Goal: Information Seeking & Learning: Check status

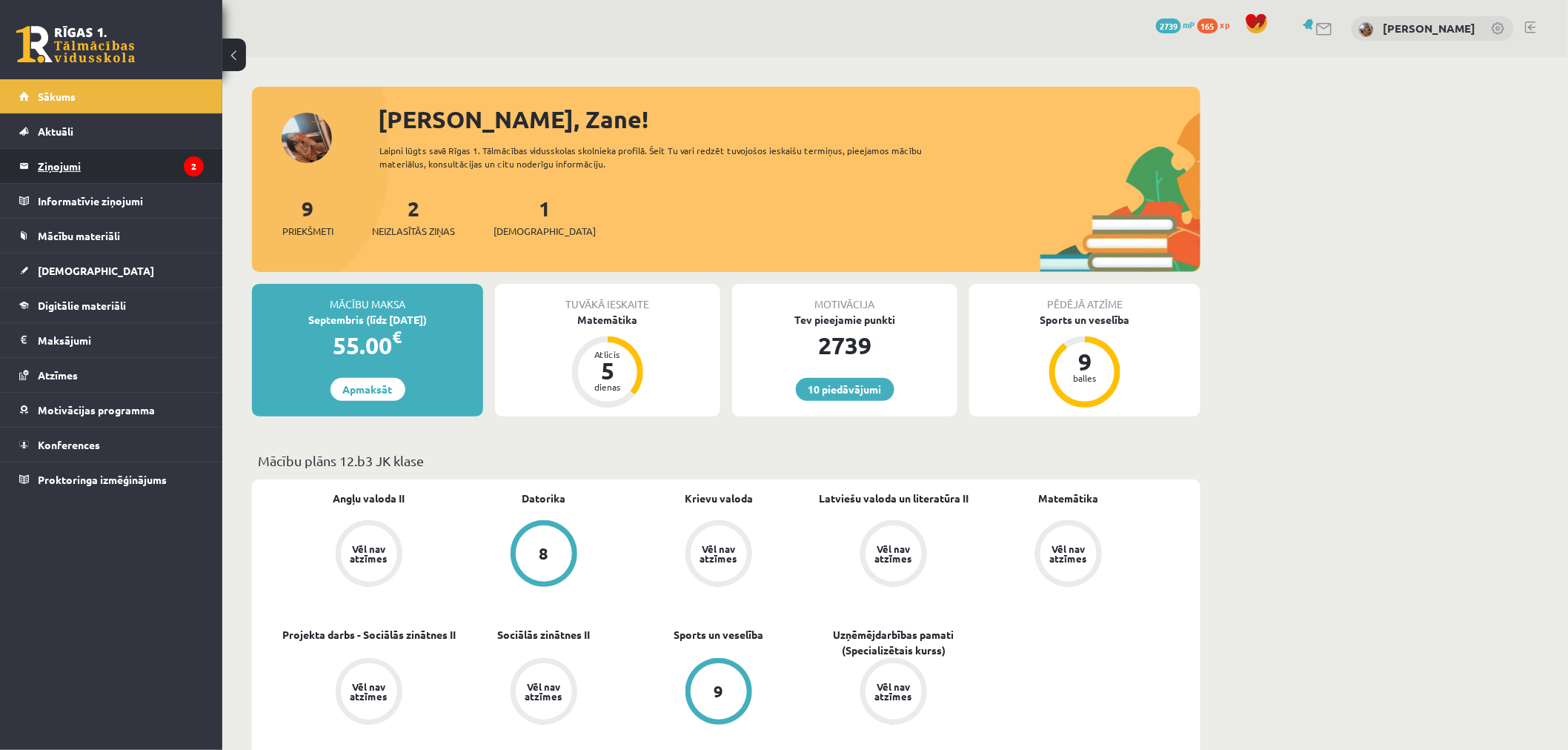
click at [66, 164] on legend "Ziņojumi 2" at bounding box center [121, 166] width 166 height 34
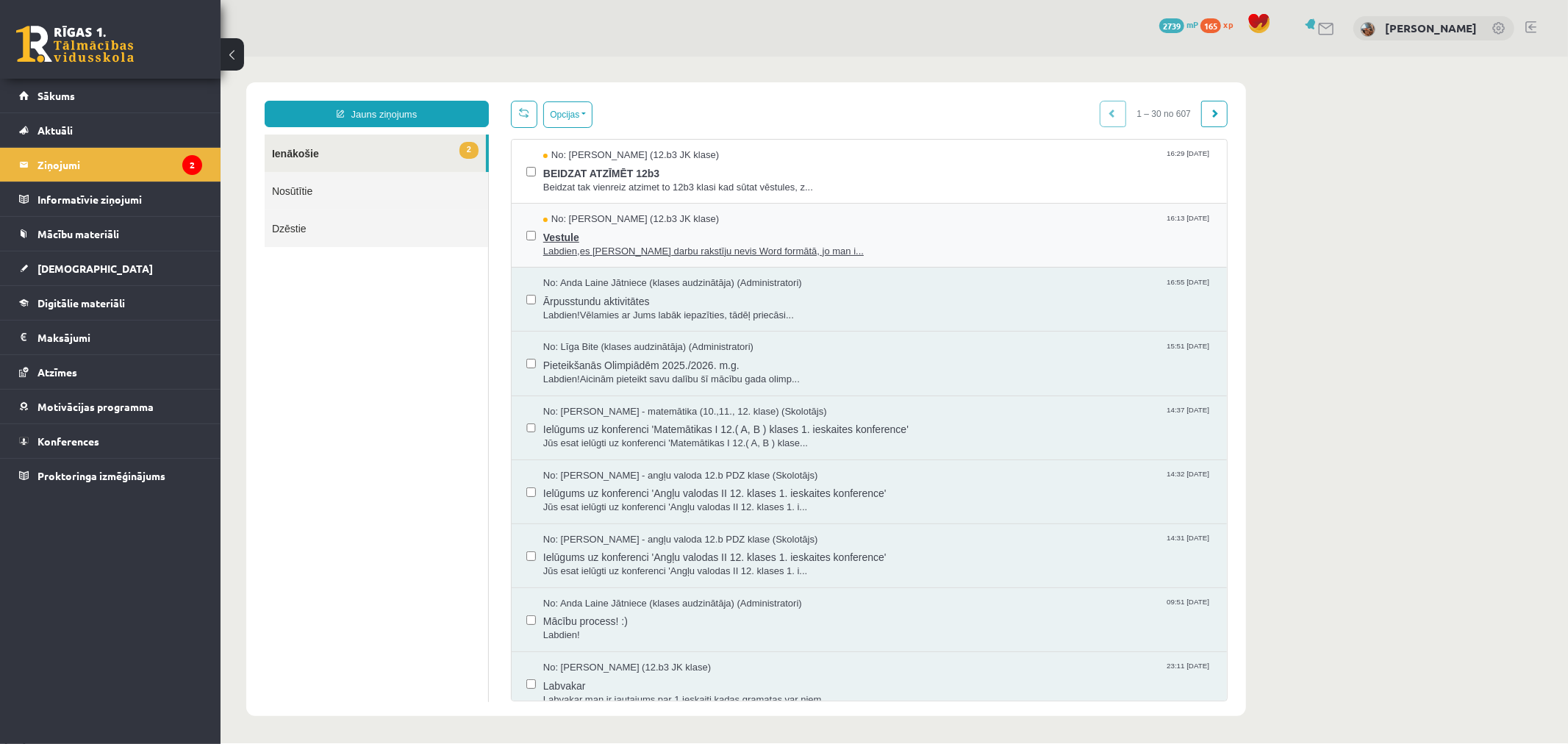
click at [714, 231] on span "Vestule" at bounding box center [877, 235] width 669 height 18
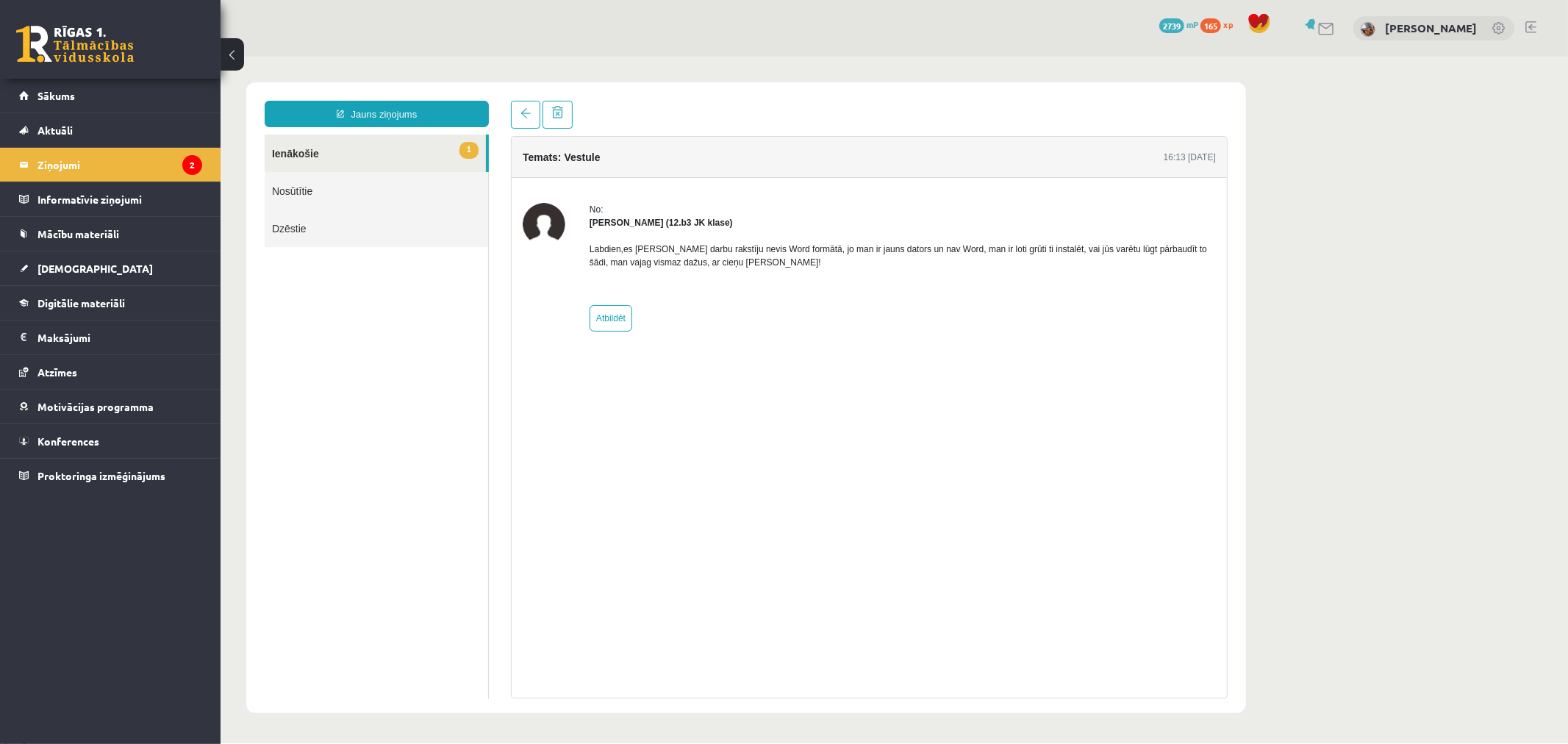
click at [369, 148] on link "1 Ienākošie" at bounding box center [375, 152] width 221 height 37
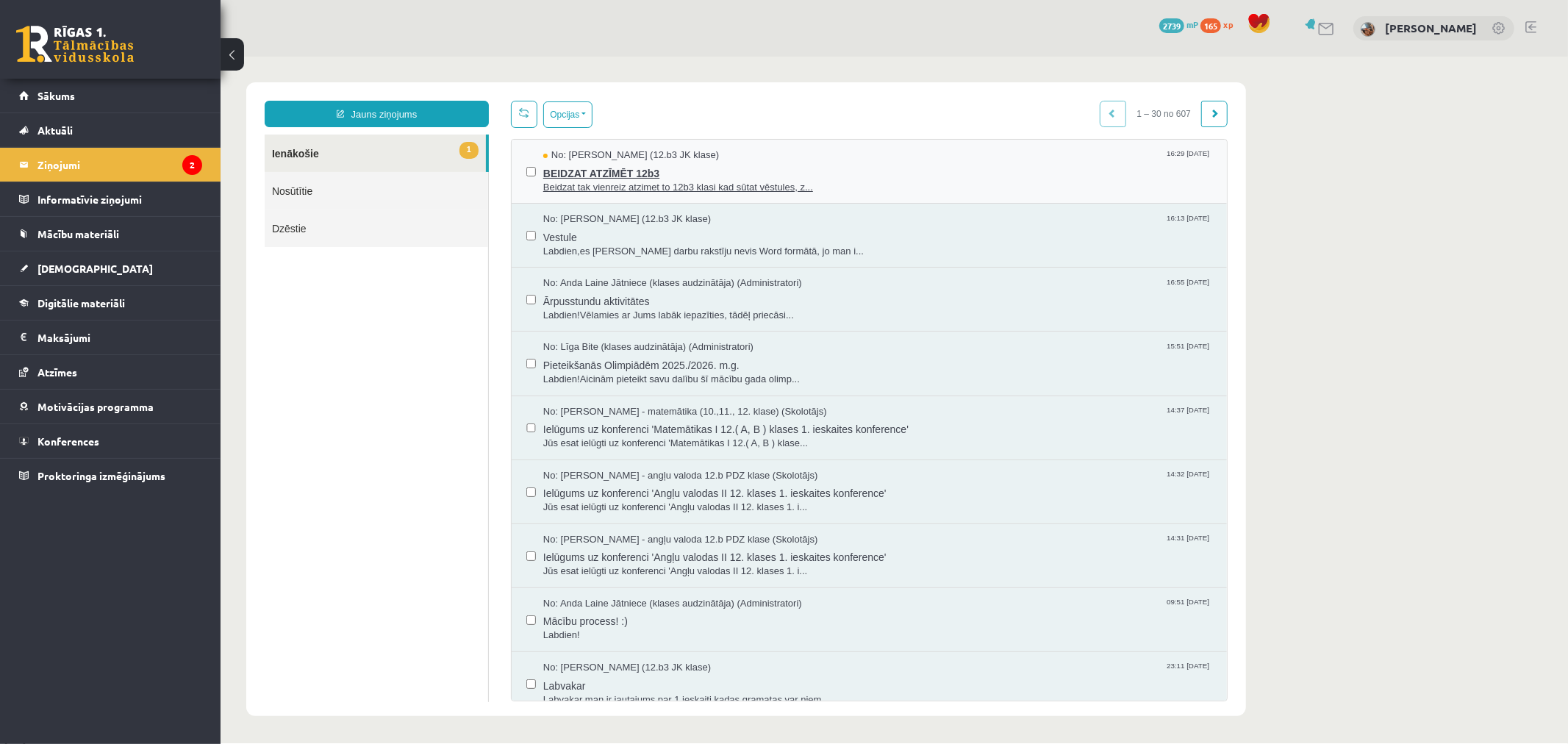
click at [651, 180] on span "Beidzat tak vienreiz atzimet to 12b3 klasi kad sūtat vēstules, z..." at bounding box center [877, 186] width 669 height 14
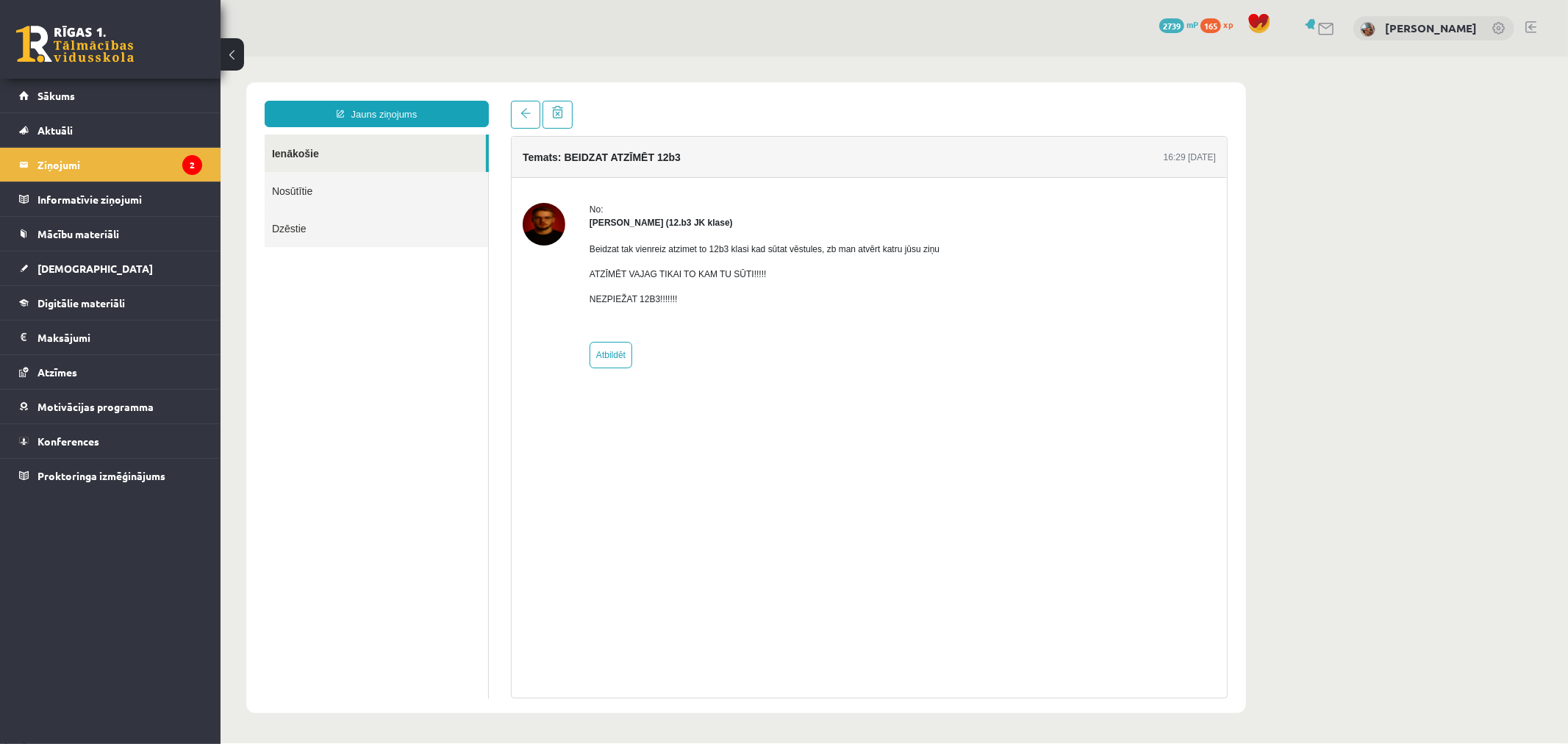
click at [303, 147] on link "Ienākošie" at bounding box center [375, 152] width 221 height 37
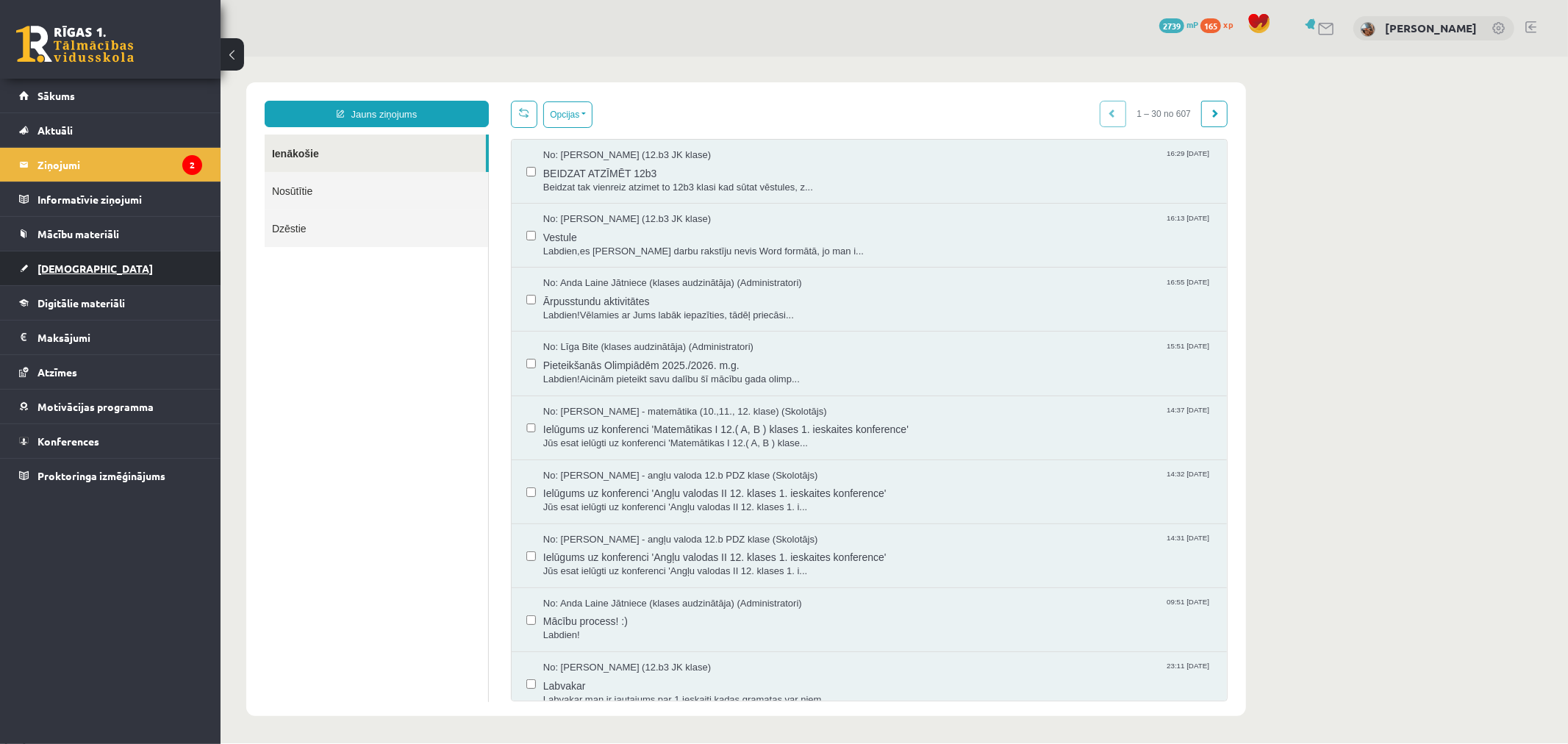
click at [63, 265] on span "[DEMOGRAPHIC_DATA]" at bounding box center [95, 268] width 116 height 13
